Goal: Information Seeking & Learning: Learn about a topic

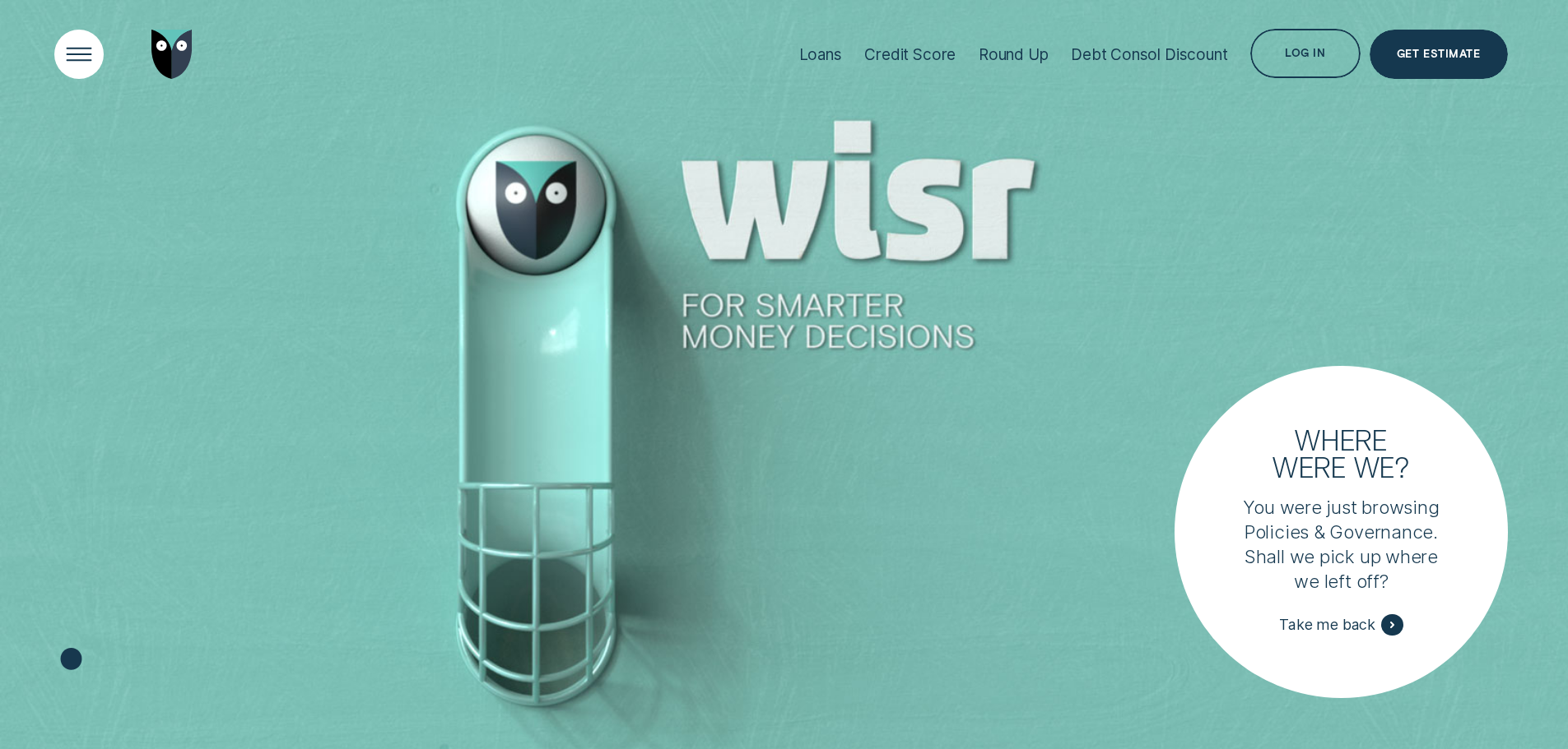
click at [85, 57] on div "Open Menu" at bounding box center [79, 54] width 70 height 70
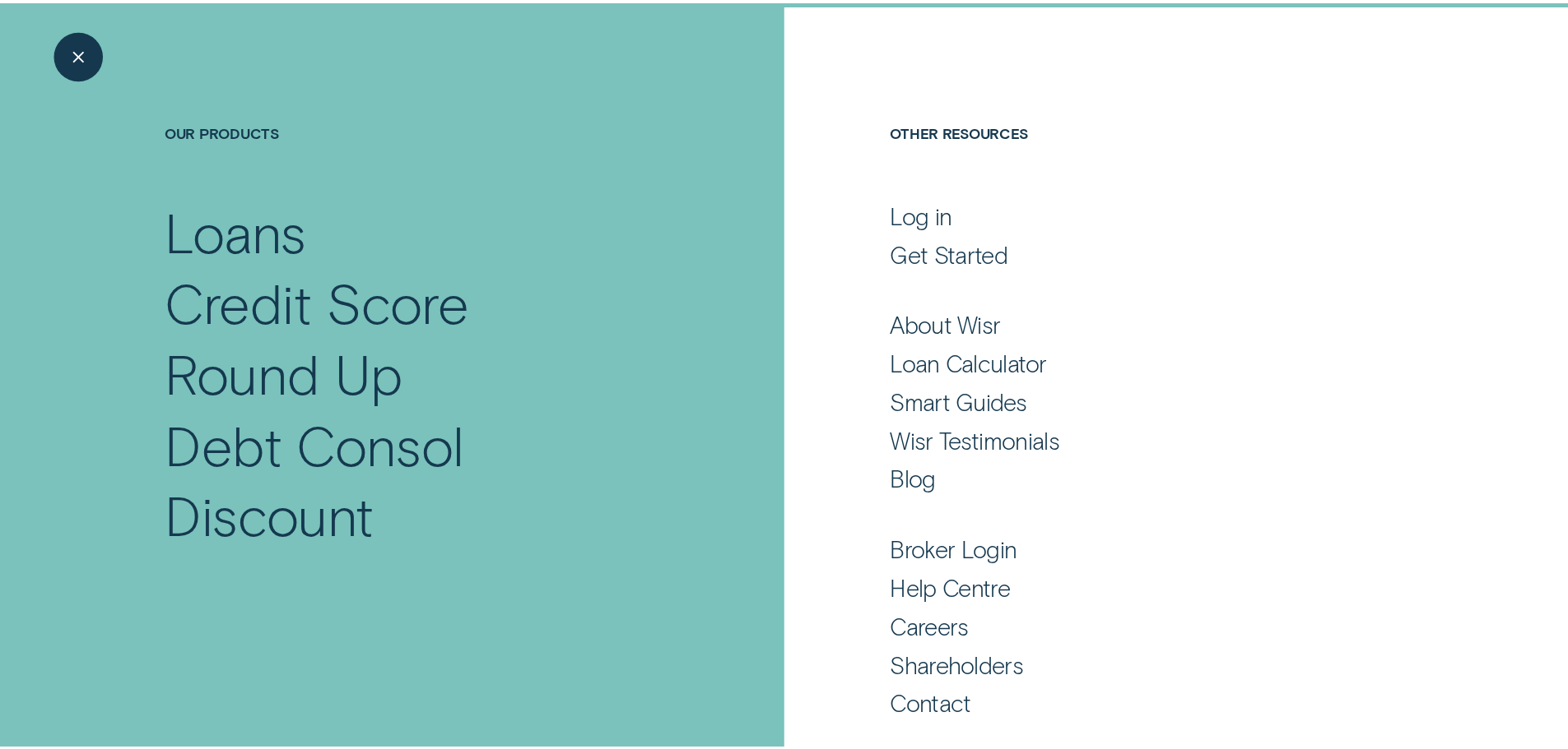
scroll to position [109, 0]
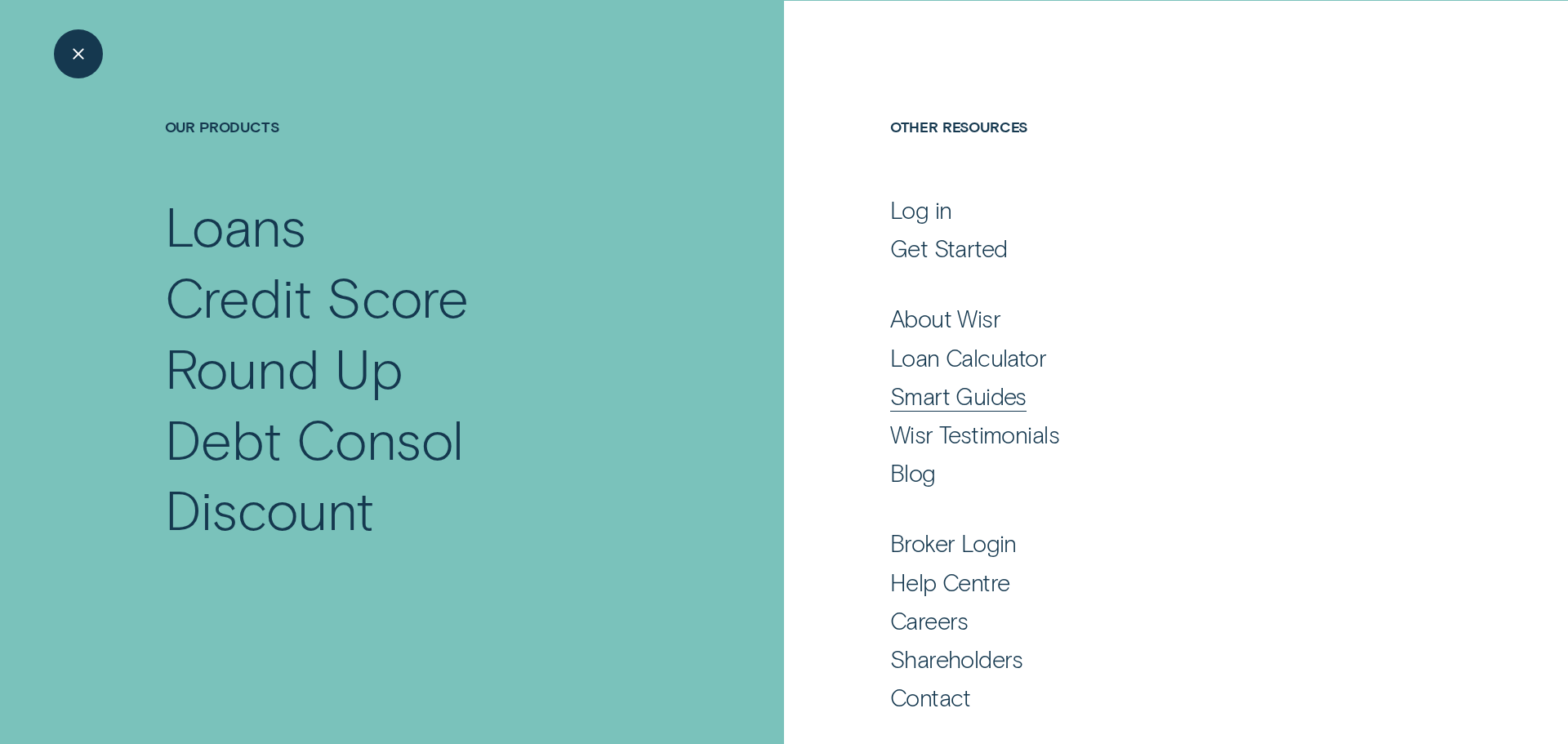
click at [972, 661] on div "Shareholders" at bounding box center [957, 659] width 133 height 29
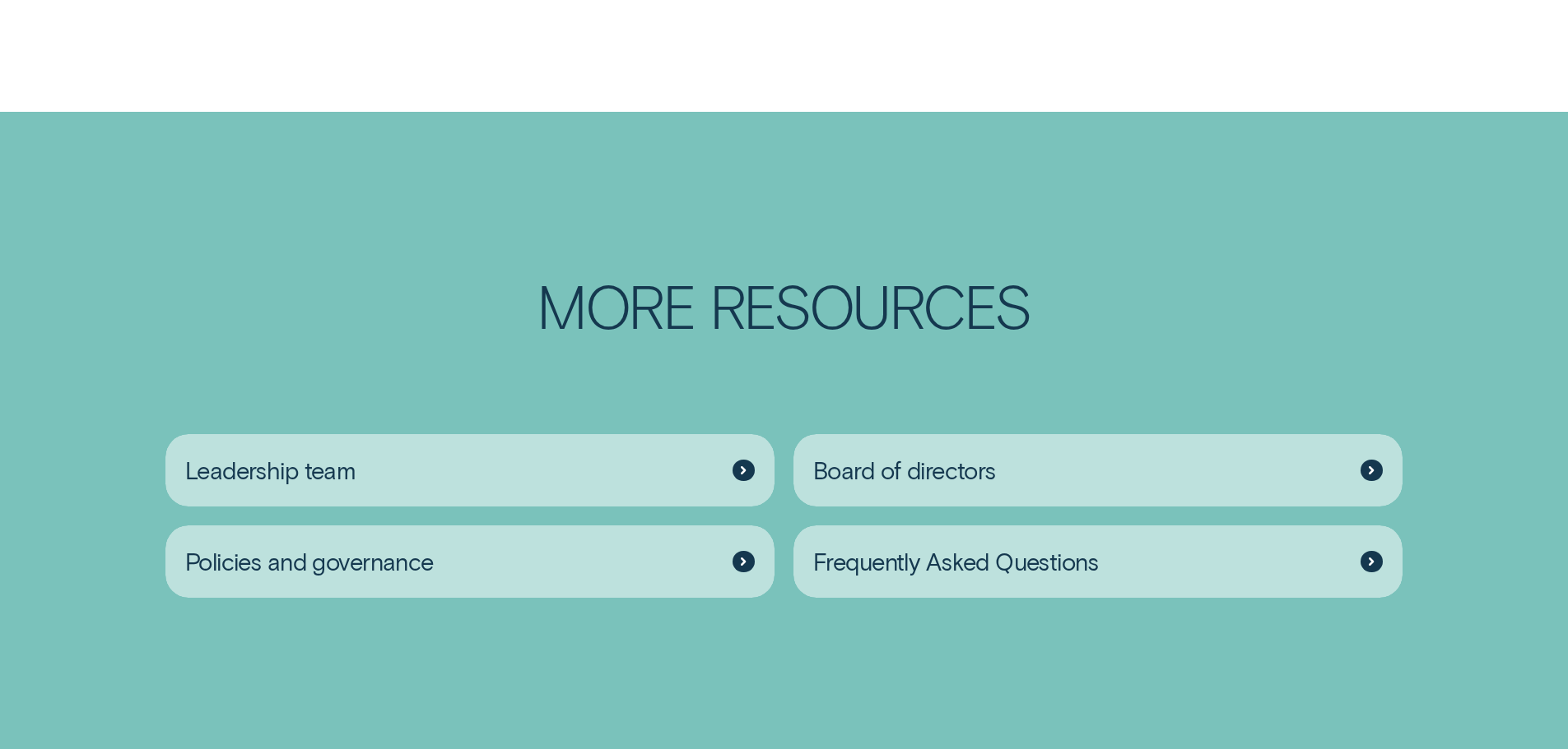
scroll to position [2796, 0]
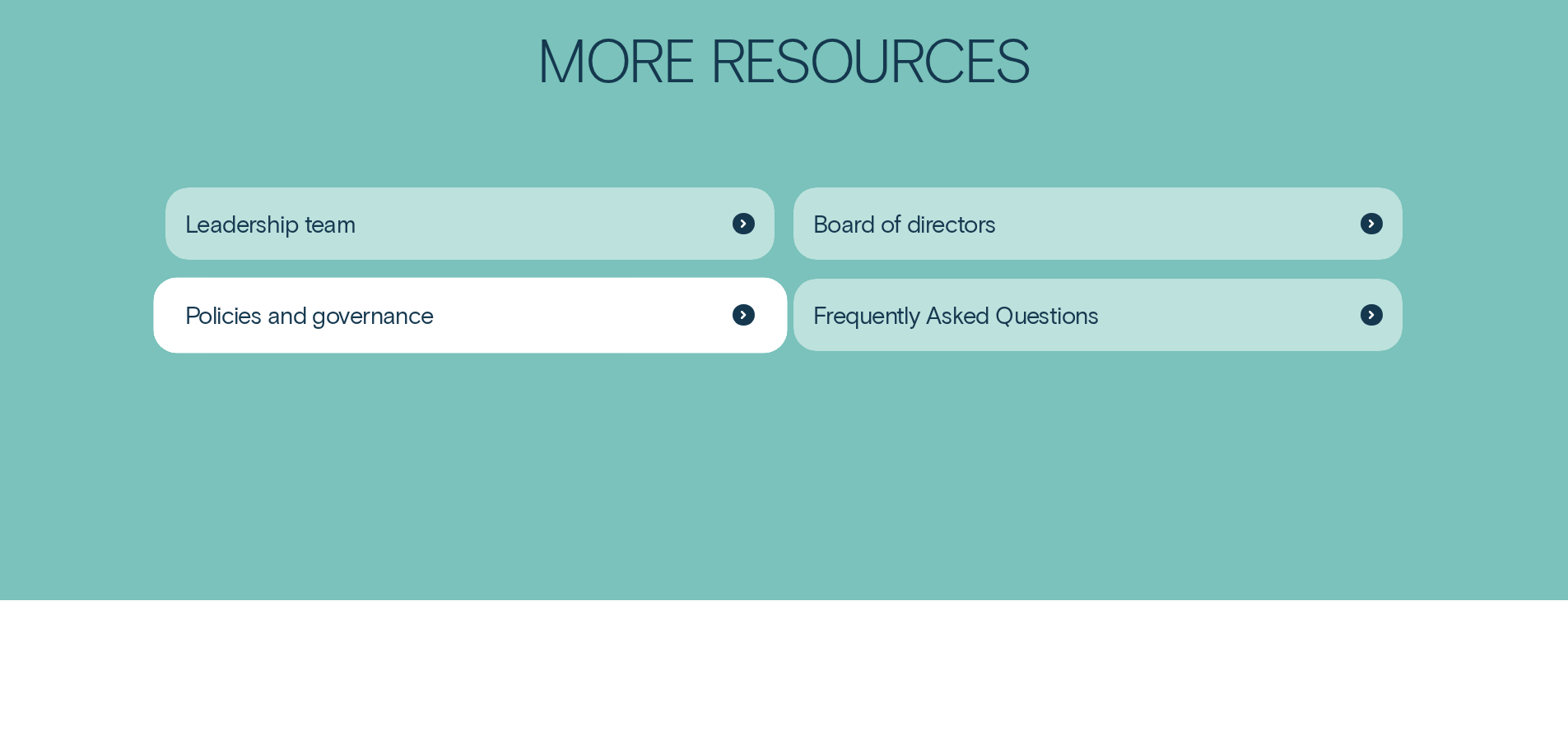
click at [377, 330] on span "Policies and governance" at bounding box center [309, 315] width 248 height 29
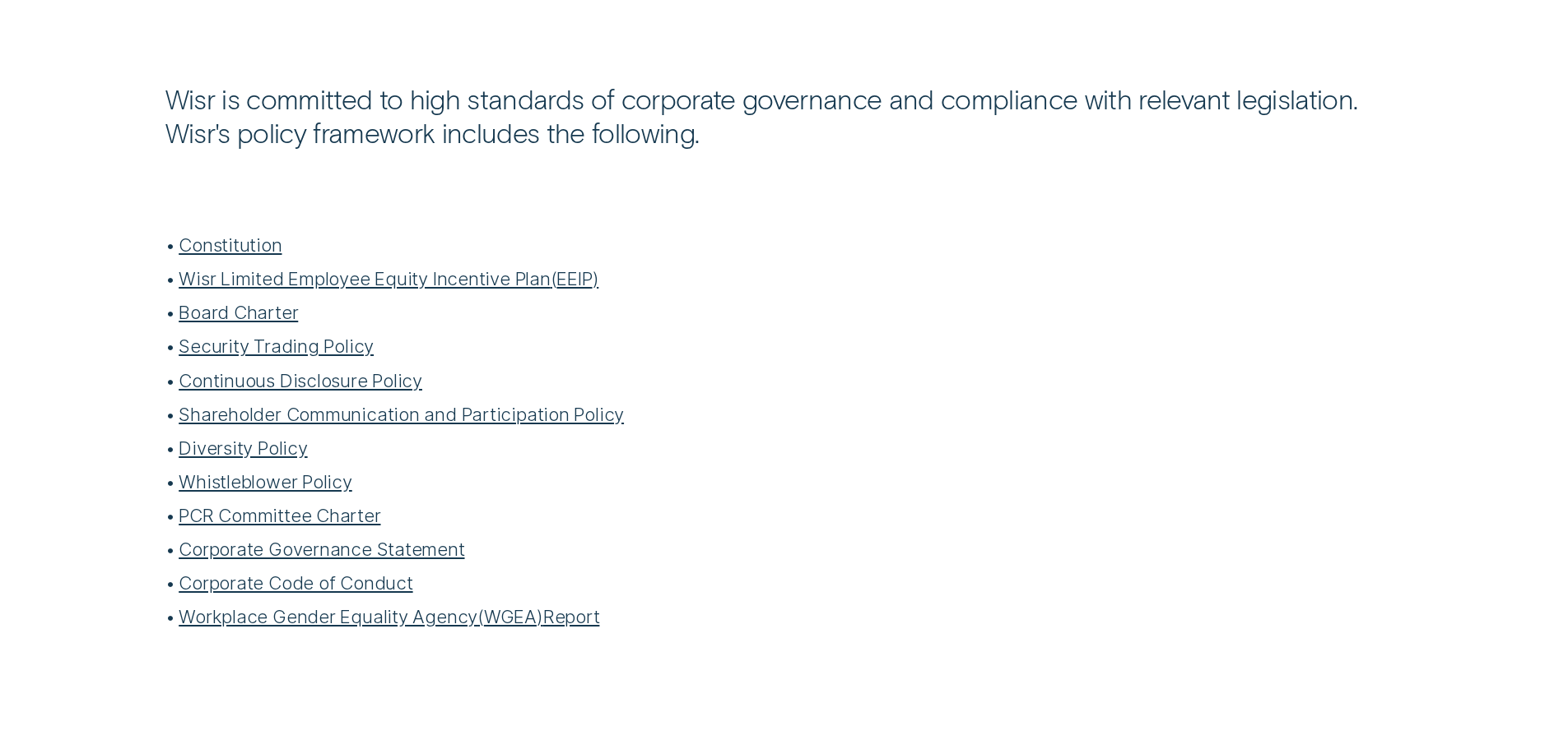
scroll to position [576, 0]
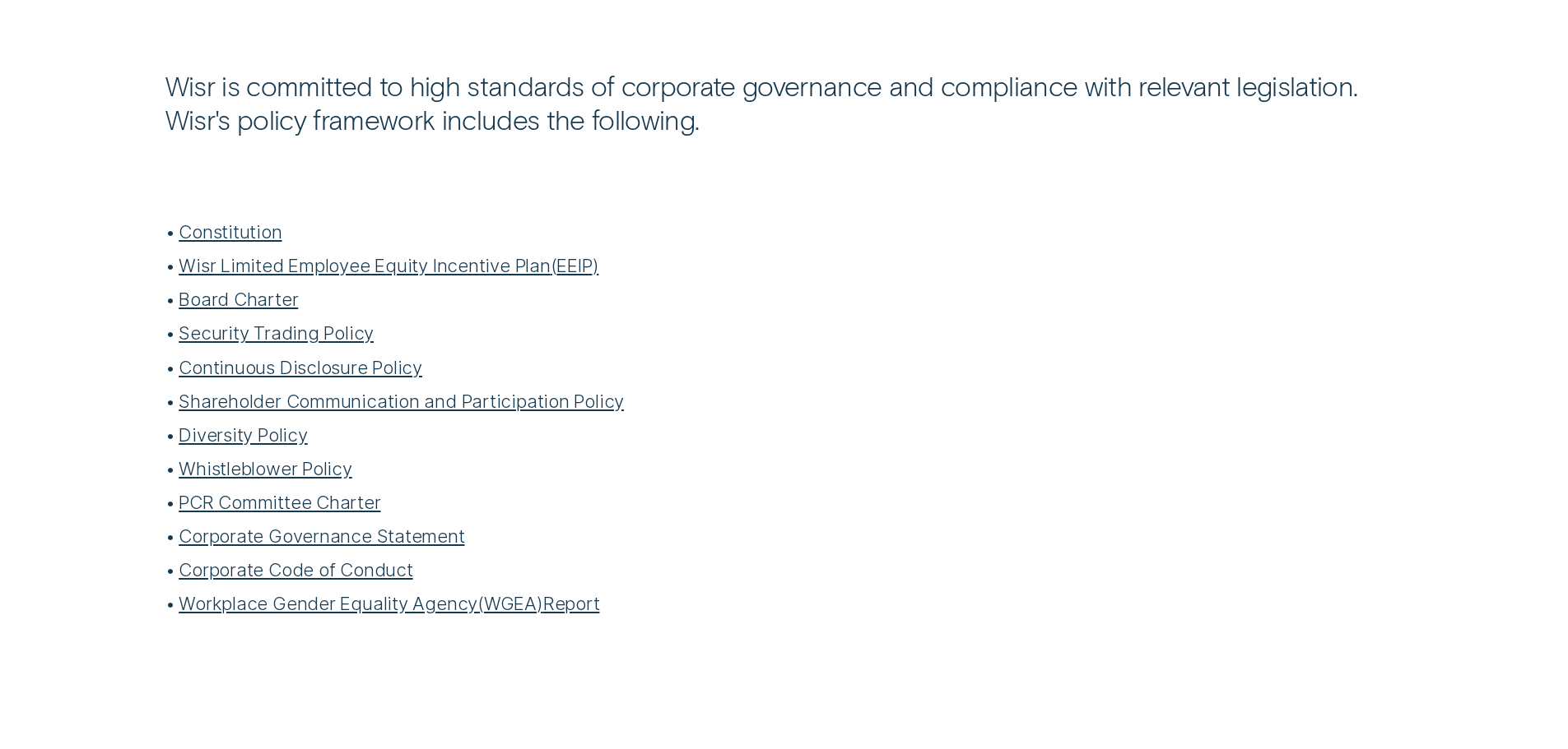
click at [256, 334] on link "Security Trading Policy" at bounding box center [275, 333] width 195 height 22
